Goal: Task Accomplishment & Management: Manage account settings

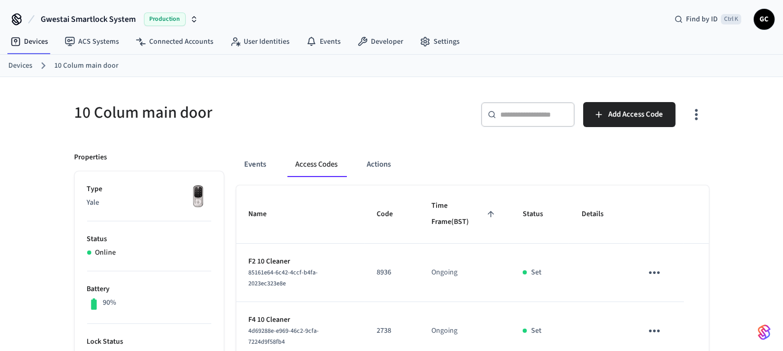
click at [14, 60] on link "Devices" at bounding box center [20, 65] width 24 height 11
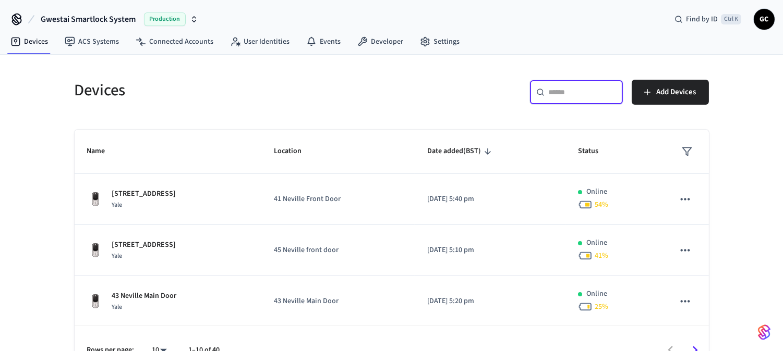
click at [555, 94] on input "text" at bounding box center [582, 92] width 68 height 10
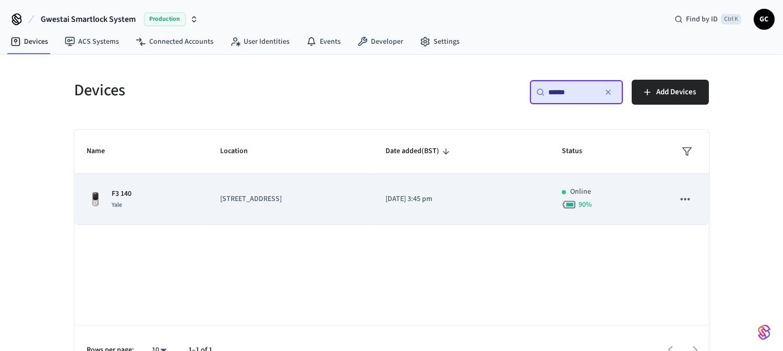
type input "******"
click at [128, 194] on p "F3 140" at bounding box center [122, 194] width 20 height 11
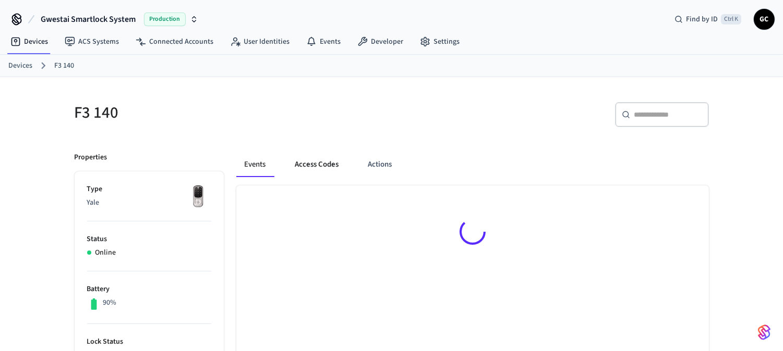
click at [308, 159] on button "Access Codes" at bounding box center [317, 164] width 60 height 25
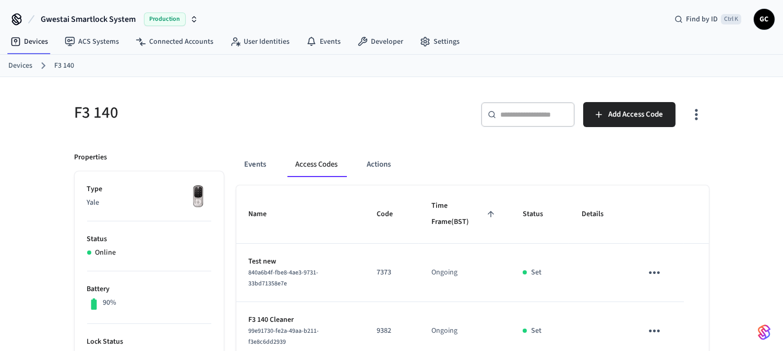
click at [28, 66] on link "Devices" at bounding box center [20, 65] width 24 height 11
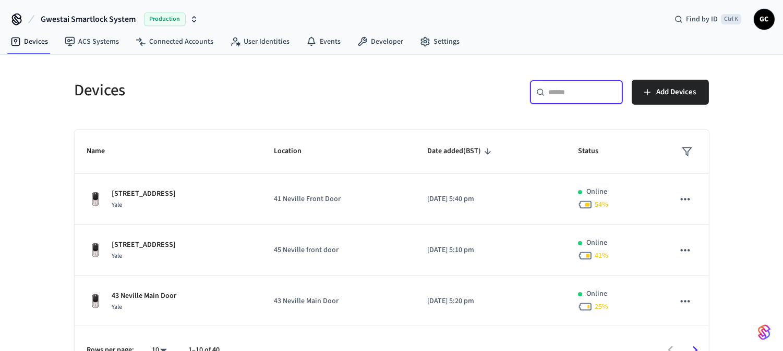
click at [563, 94] on input "text" at bounding box center [582, 92] width 68 height 10
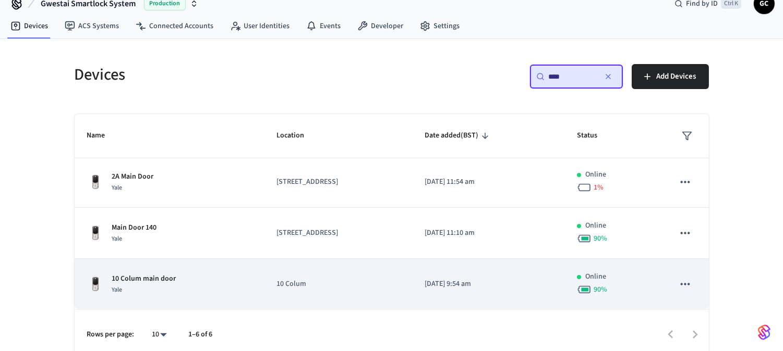
scroll to position [24, 0]
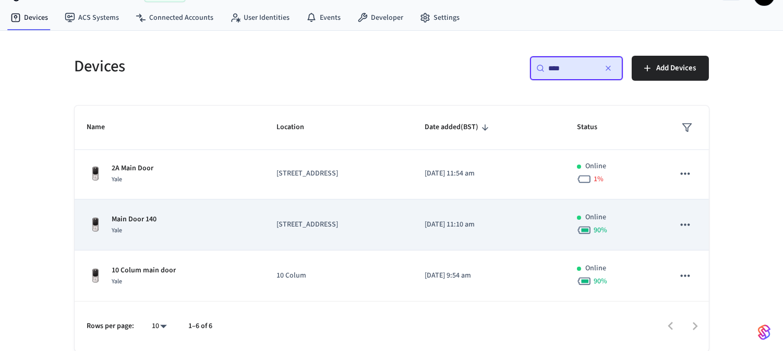
type input "****"
click at [136, 217] on p "Main Door 140" at bounding box center [134, 219] width 45 height 11
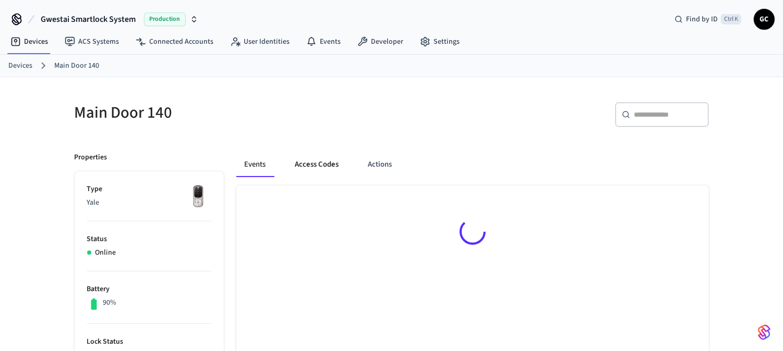
click at [322, 165] on button "Access Codes" at bounding box center [317, 164] width 60 height 25
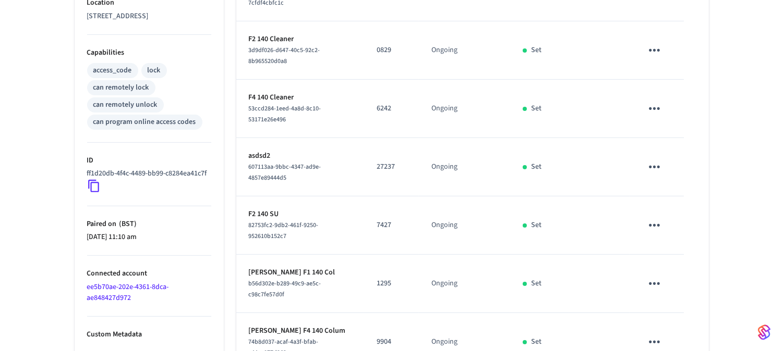
scroll to position [511, 0]
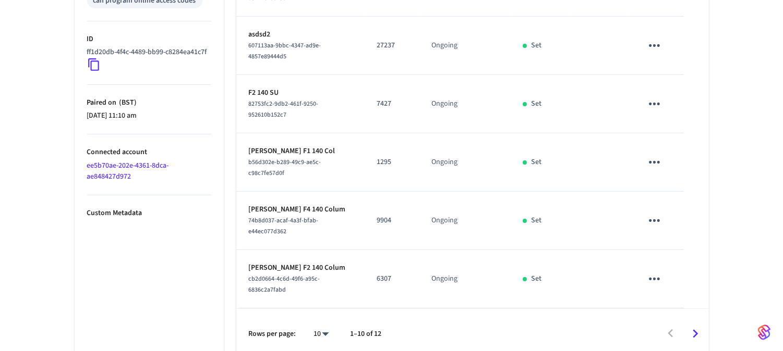
click at [697, 326] on icon "Go to next page" at bounding box center [695, 334] width 16 height 16
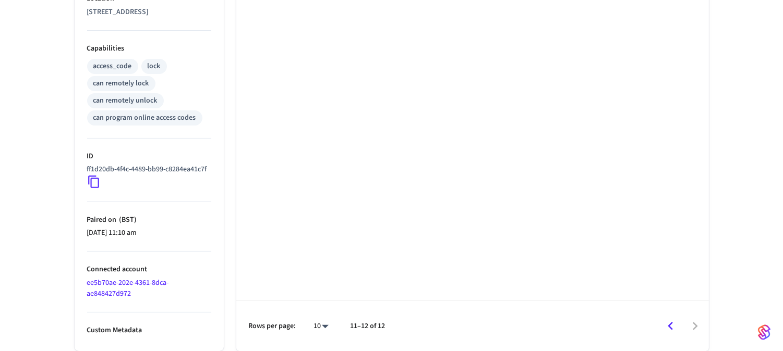
scroll to position [405, 0]
click at [669, 326] on icon "Go to previous page" at bounding box center [669, 326] width 5 height 8
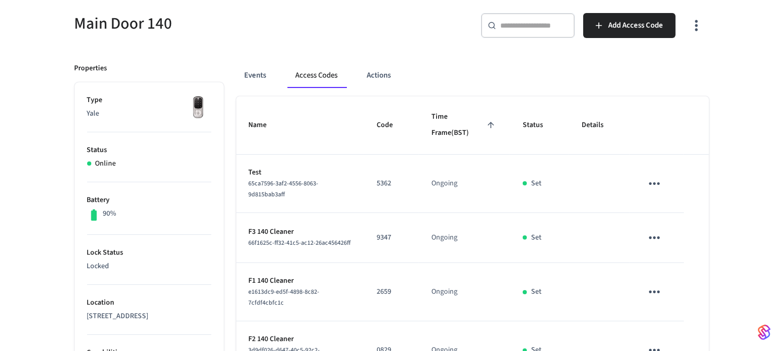
scroll to position [0, 0]
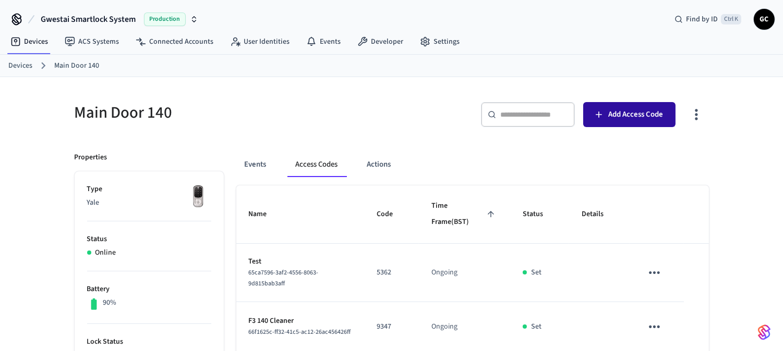
click at [629, 115] on span "Add Access Code" at bounding box center [635, 115] width 55 height 14
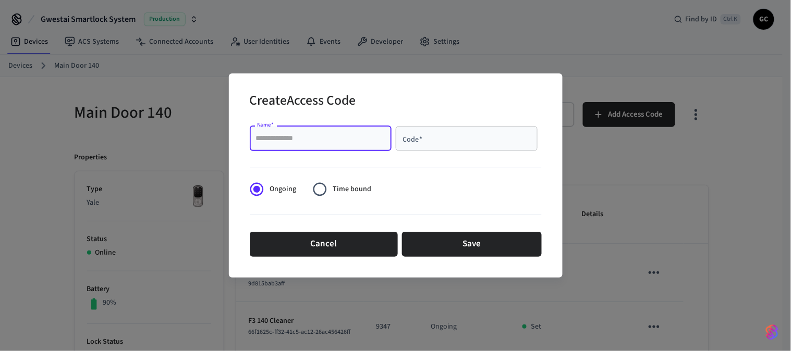
click at [345, 142] on input "Name   *" at bounding box center [320, 138] width 129 height 10
paste input "**********"
type input "**********"
click at [445, 144] on div "Code   *" at bounding box center [467, 138] width 142 height 25
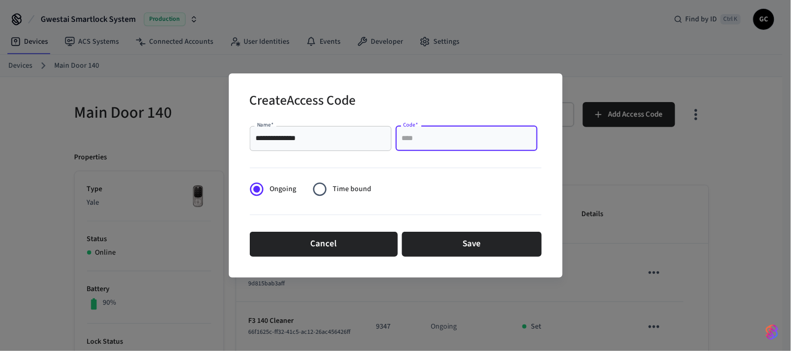
click at [494, 133] on input "Code   *" at bounding box center [466, 138] width 129 height 10
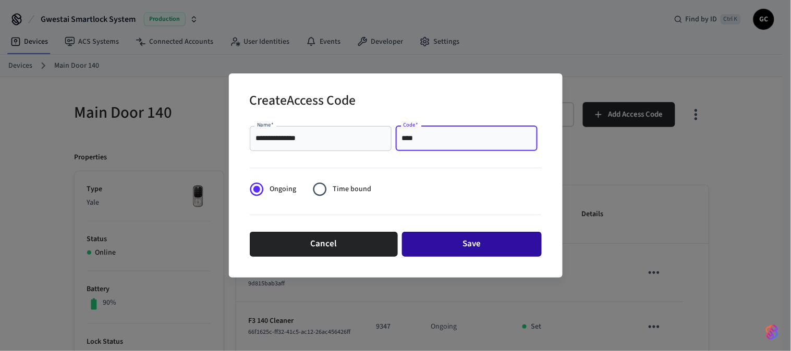
type input "****"
click at [478, 241] on button "Save" at bounding box center [472, 244] width 140 height 25
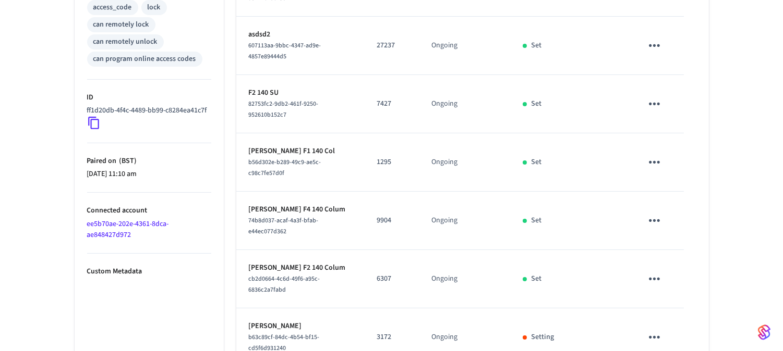
scroll to position [511, 0]
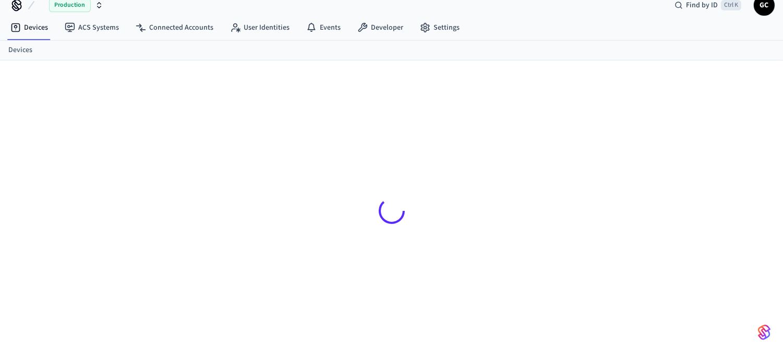
scroll to position [14, 0]
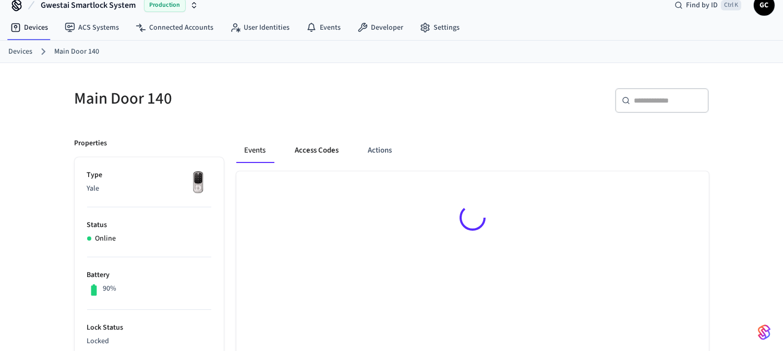
click at [310, 147] on button "Access Codes" at bounding box center [317, 150] width 60 height 25
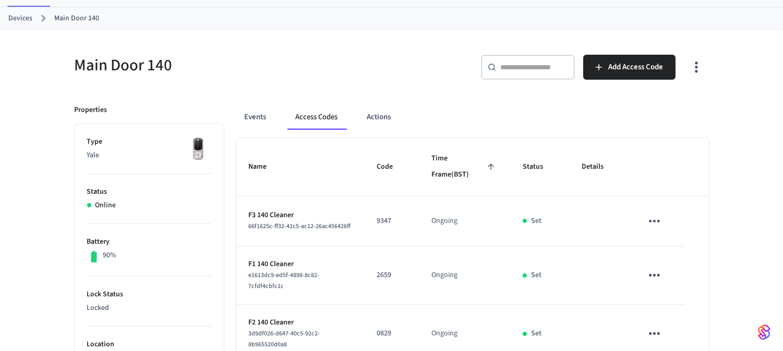
scroll to position [0, 0]
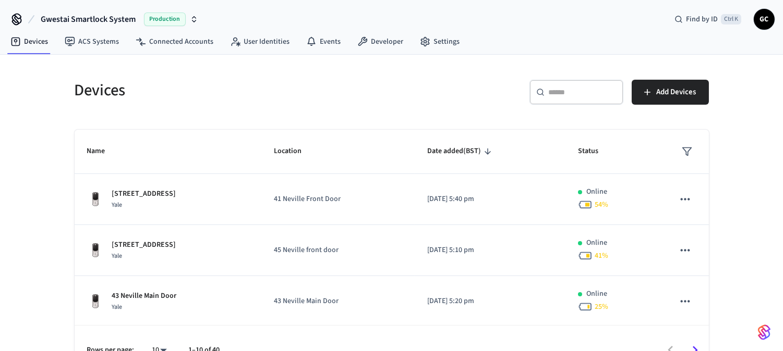
click at [576, 91] on input "text" at bounding box center [582, 92] width 68 height 10
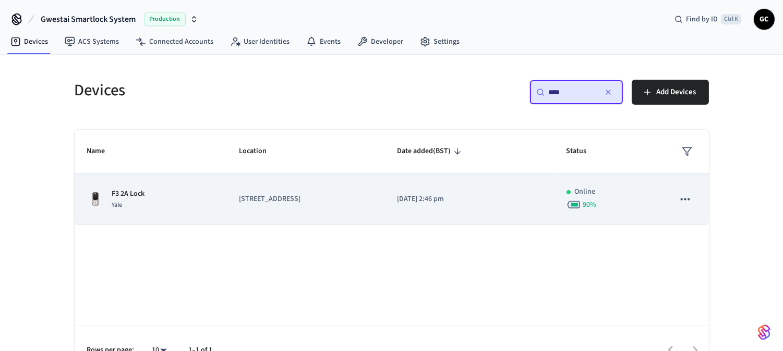
type input "****"
click at [123, 194] on p "F3 2A Lock" at bounding box center [128, 194] width 33 height 11
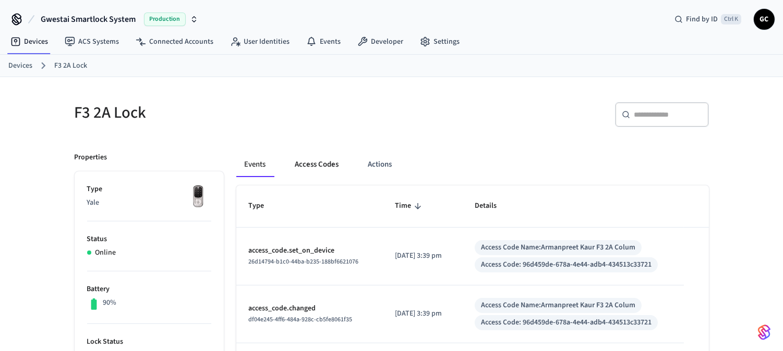
click at [323, 160] on button "Access Codes" at bounding box center [317, 164] width 60 height 25
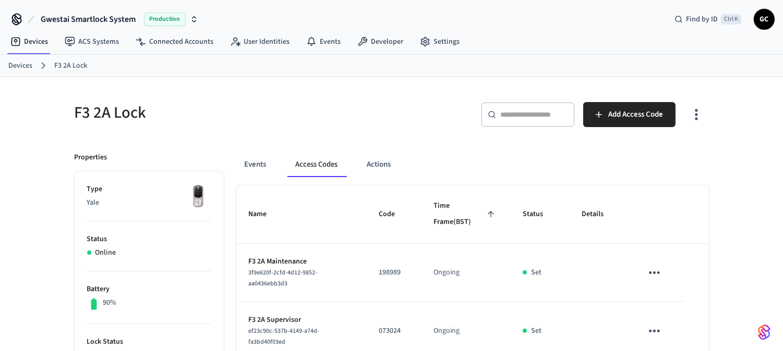
click at [19, 64] on link "Devices" at bounding box center [20, 65] width 24 height 11
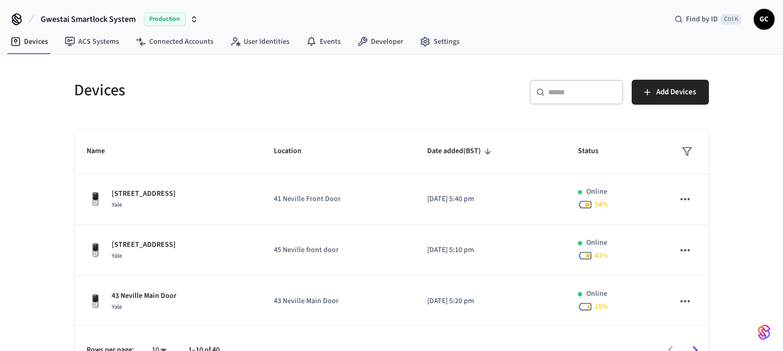
click at [550, 91] on input "text" at bounding box center [582, 92] width 68 height 10
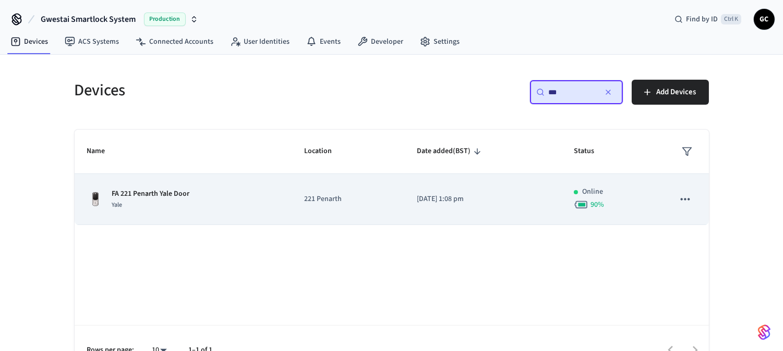
type input "**"
click at [173, 196] on p "FA 221 Penarth Yale Door" at bounding box center [151, 194] width 78 height 11
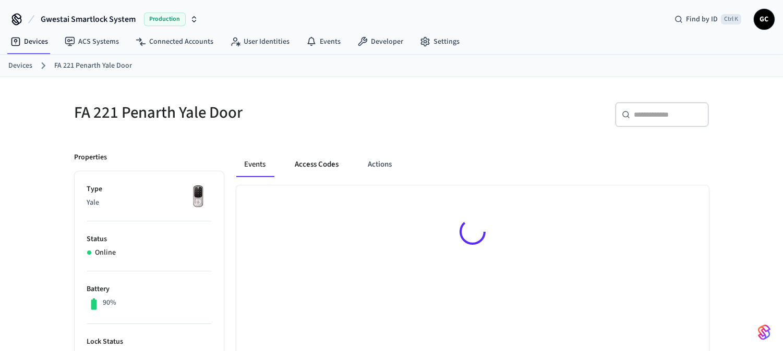
click at [310, 164] on button "Access Codes" at bounding box center [317, 164] width 60 height 25
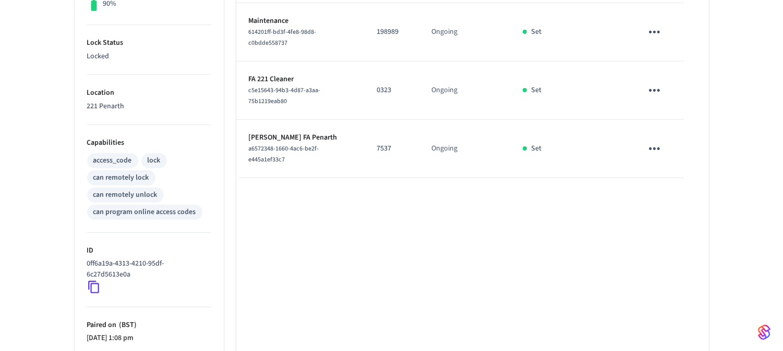
scroll to position [173, 0]
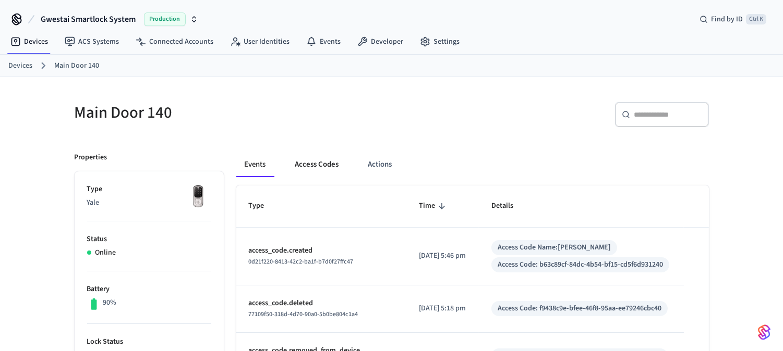
click at [322, 162] on button "Access Codes" at bounding box center [317, 164] width 60 height 25
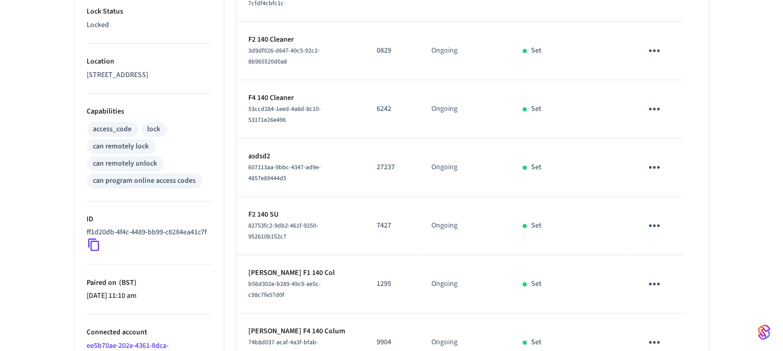
scroll to position [511, 0]
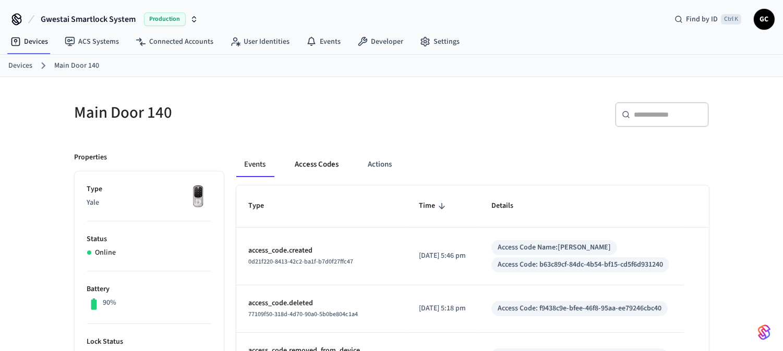
click at [326, 165] on button "Access Codes" at bounding box center [317, 164] width 60 height 25
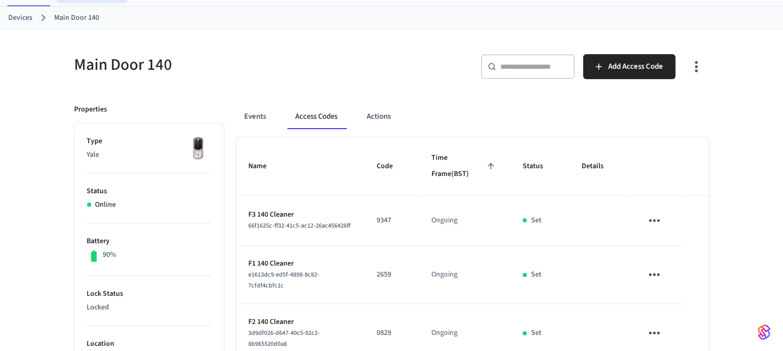
scroll to position [47, 0]
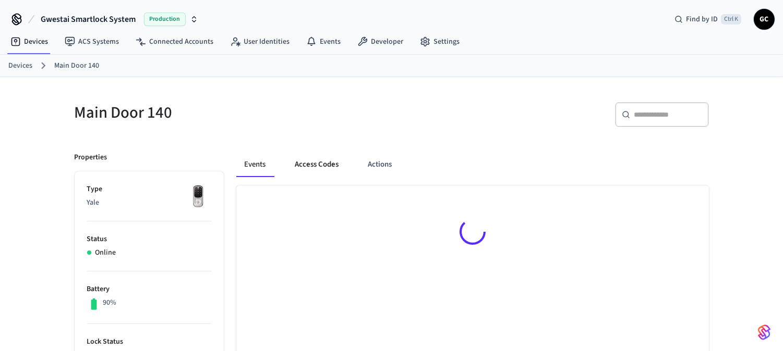
click at [310, 162] on button "Access Codes" at bounding box center [317, 164] width 60 height 25
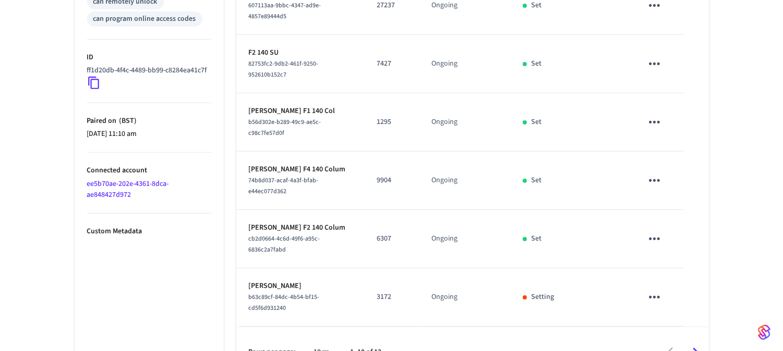
scroll to position [511, 0]
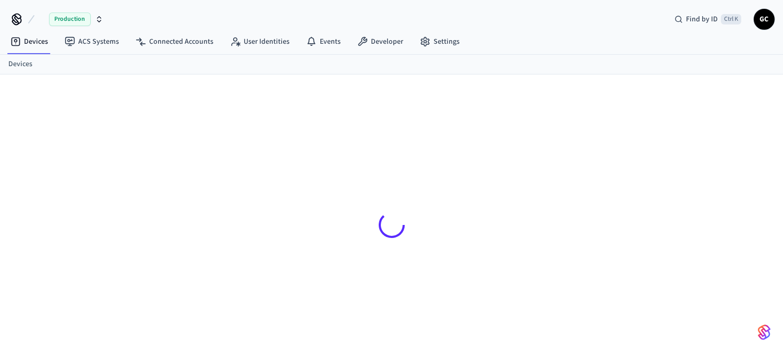
scroll to position [14, 0]
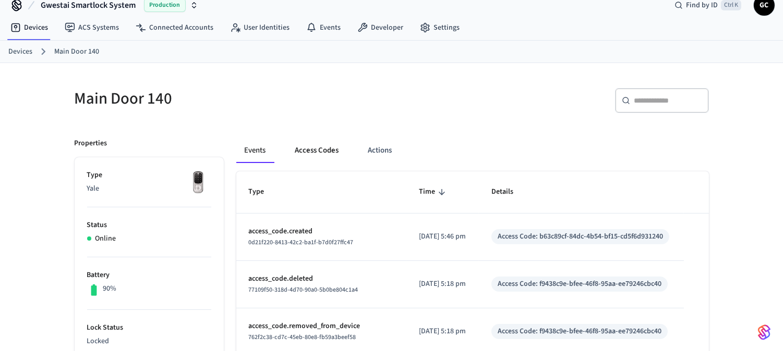
drag, startPoint x: 316, startPoint y: 151, endPoint x: 333, endPoint y: 152, distance: 16.2
click at [316, 150] on button "Access Codes" at bounding box center [317, 150] width 60 height 25
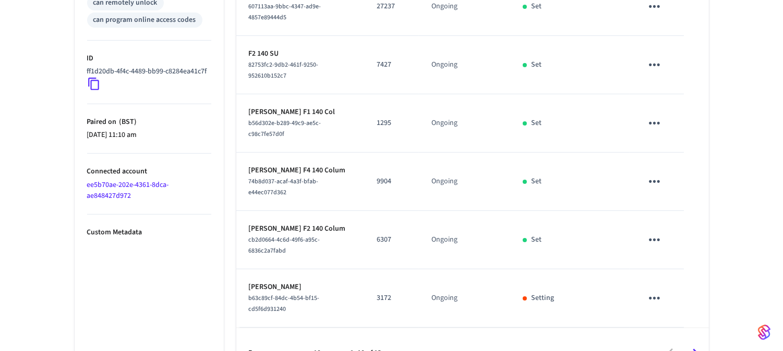
scroll to position [511, 0]
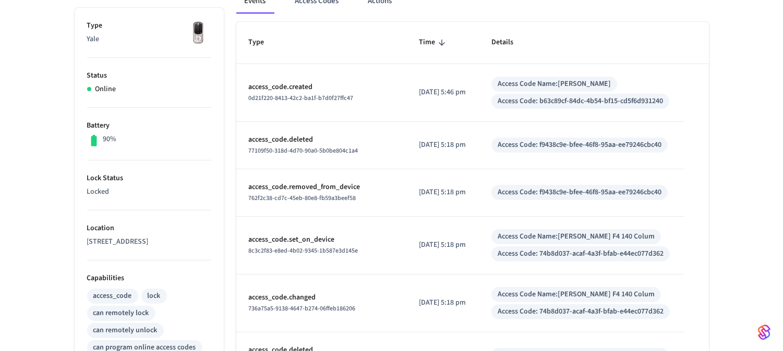
scroll to position [58, 0]
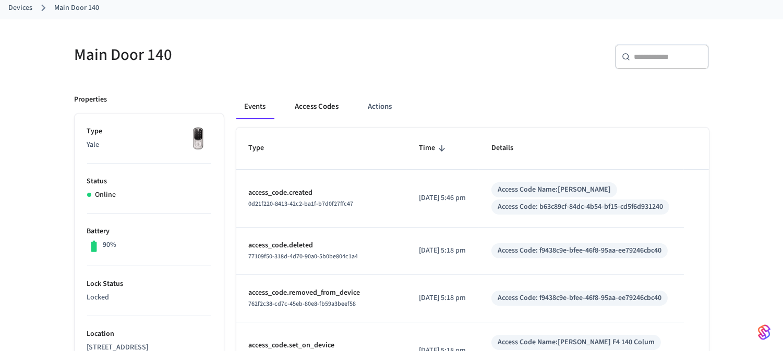
click at [315, 103] on button "Access Codes" at bounding box center [317, 106] width 60 height 25
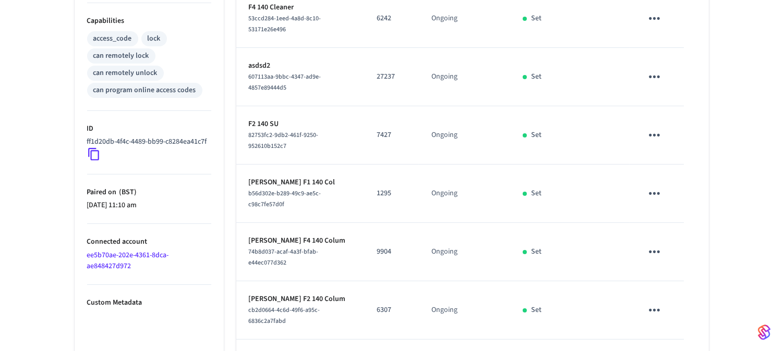
scroll to position [511, 0]
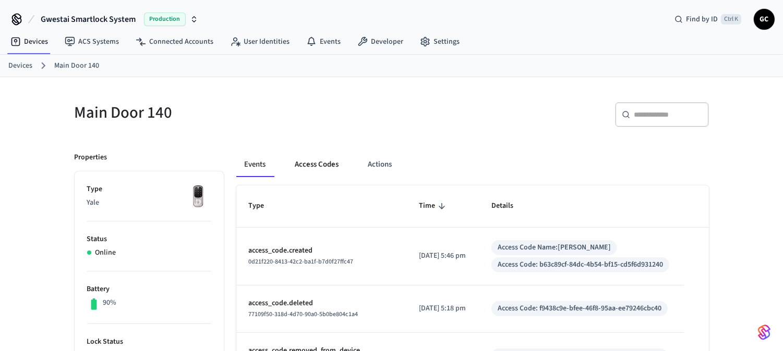
click at [317, 162] on button "Access Codes" at bounding box center [317, 164] width 60 height 25
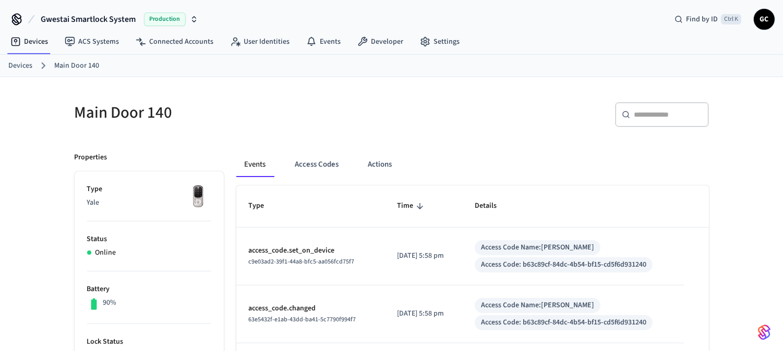
click at [13, 63] on link "Devices" at bounding box center [20, 65] width 24 height 11
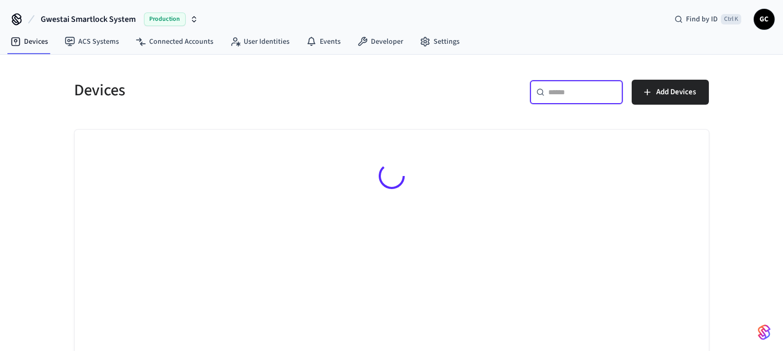
drag, startPoint x: 575, startPoint y: 88, endPoint x: 601, endPoint y: 90, distance: 26.2
click at [575, 88] on input "text" at bounding box center [582, 92] width 68 height 10
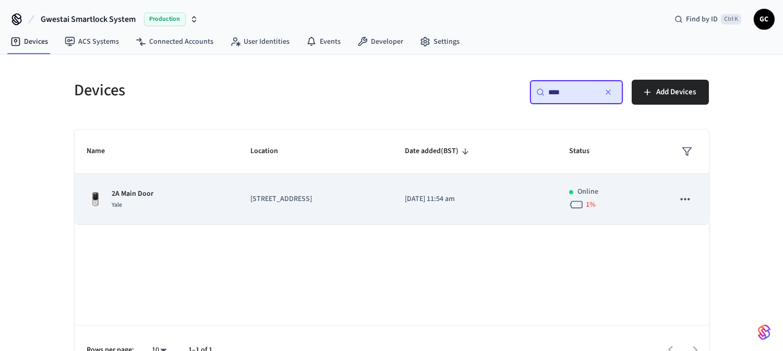
type input "****"
click at [132, 192] on p "2A Main Door" at bounding box center [133, 194] width 42 height 11
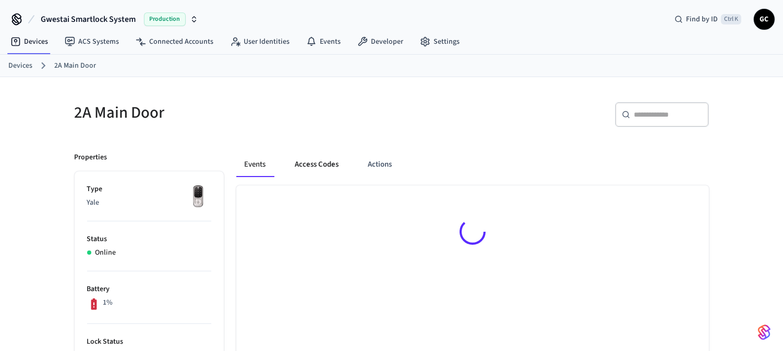
click at [312, 161] on button "Access Codes" at bounding box center [317, 164] width 60 height 25
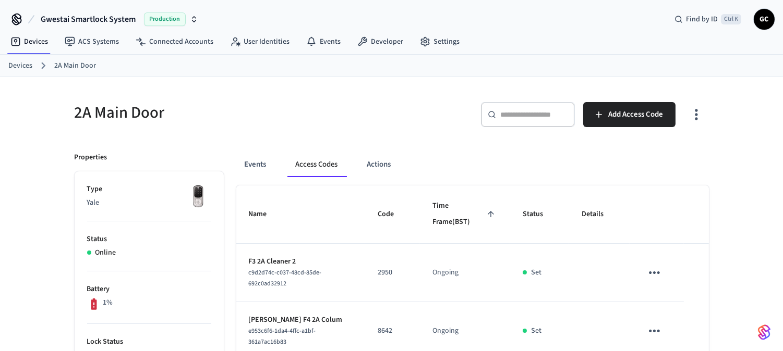
drag, startPoint x: 22, startPoint y: 64, endPoint x: 51, endPoint y: 67, distance: 28.3
click at [22, 63] on link "Devices" at bounding box center [20, 65] width 24 height 11
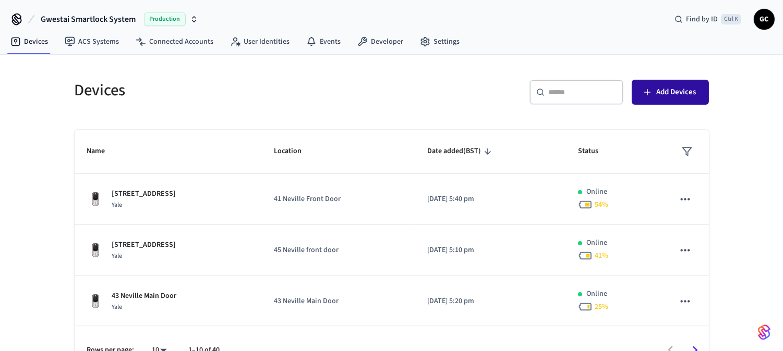
drag, startPoint x: 562, startPoint y: 89, endPoint x: 660, endPoint y: 85, distance: 97.6
click at [562, 88] on input "text" at bounding box center [582, 92] width 68 height 10
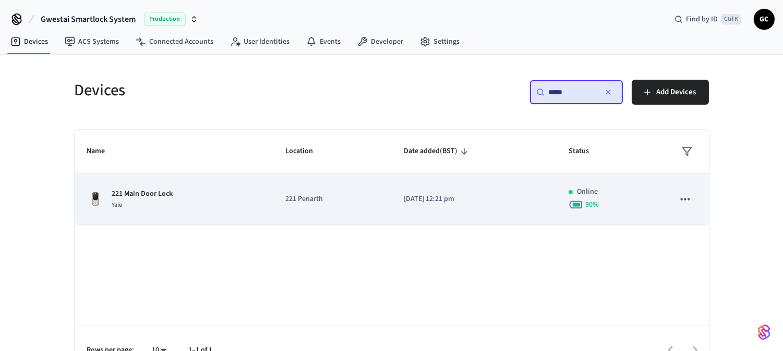
type input "*****"
click at [136, 191] on p "221 Main Door Lock" at bounding box center [142, 194] width 61 height 11
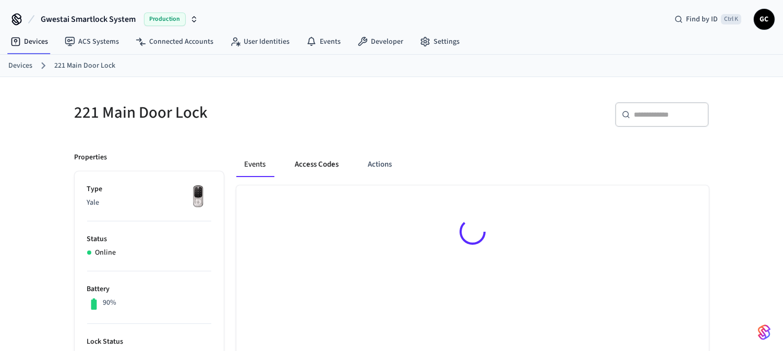
click at [319, 166] on button "Access Codes" at bounding box center [317, 164] width 60 height 25
